Goal: Find specific page/section: Find specific page/section

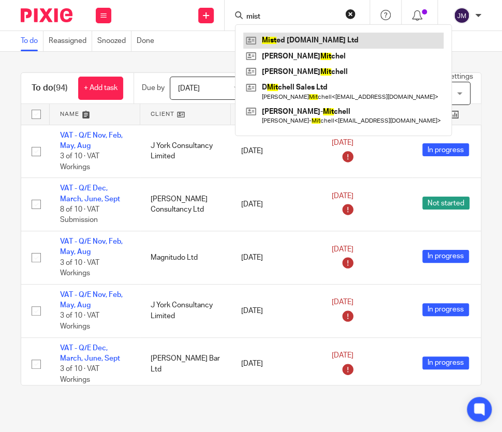
type input "mist"
click at [281, 43] on link at bounding box center [343, 41] width 200 height 16
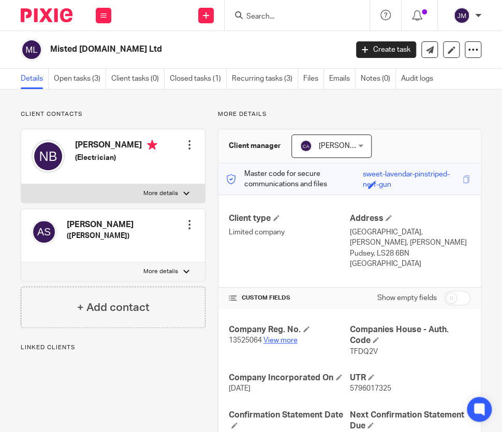
click at [278, 341] on link "View more" at bounding box center [281, 340] width 34 height 7
